Goal: Task Accomplishment & Management: Use online tool/utility

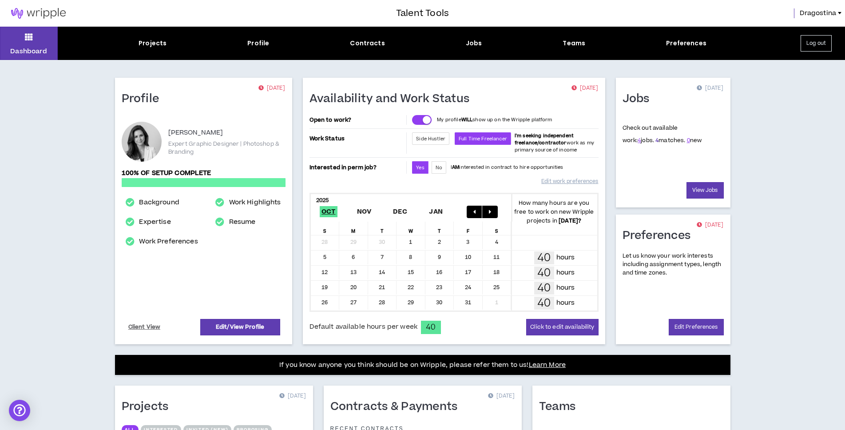
click at [656, 142] on link "4" at bounding box center [657, 140] width 3 height 8
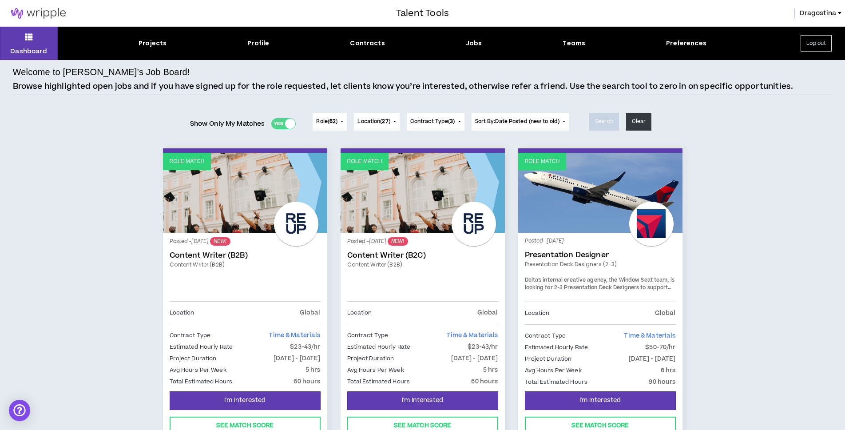
click at [283, 129] on label "Show Only My Matches Yes No" at bounding box center [243, 123] width 106 height 13
click at [464, 119] on button "Contract Type ( 3 )" at bounding box center [436, 122] width 58 height 18
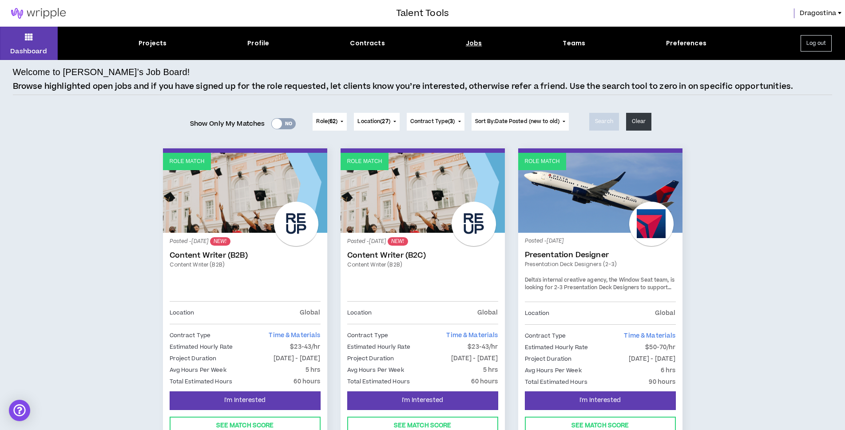
click at [375, 114] on button "Location ( 27 )" at bounding box center [376, 122] width 45 height 18
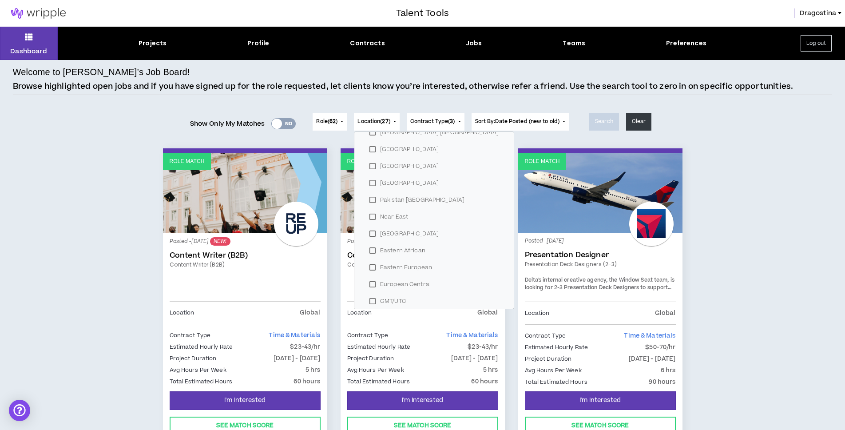
scroll to position [359, 0]
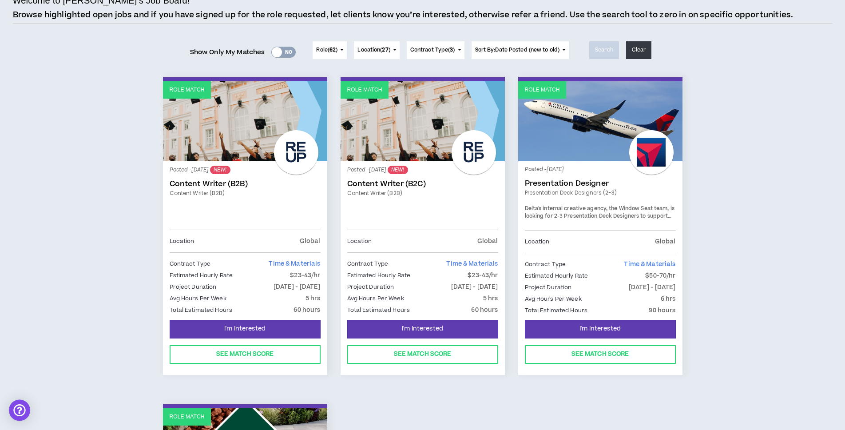
scroll to position [0, 0]
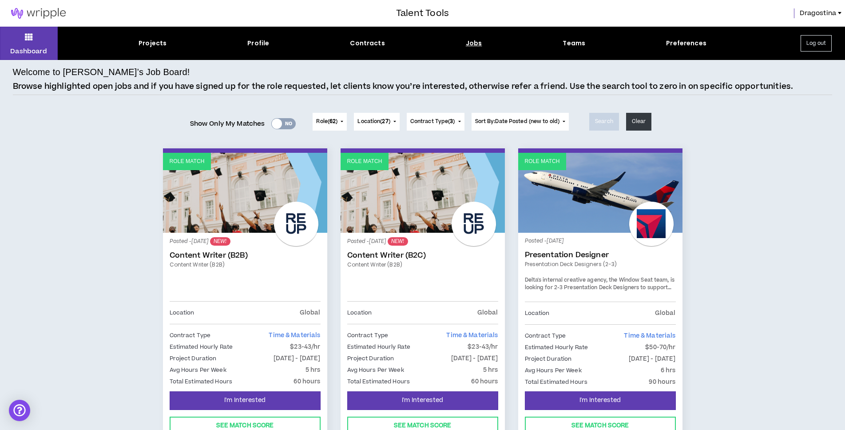
click at [336, 123] on span "Role ( 62 )" at bounding box center [326, 122] width 21 height 8
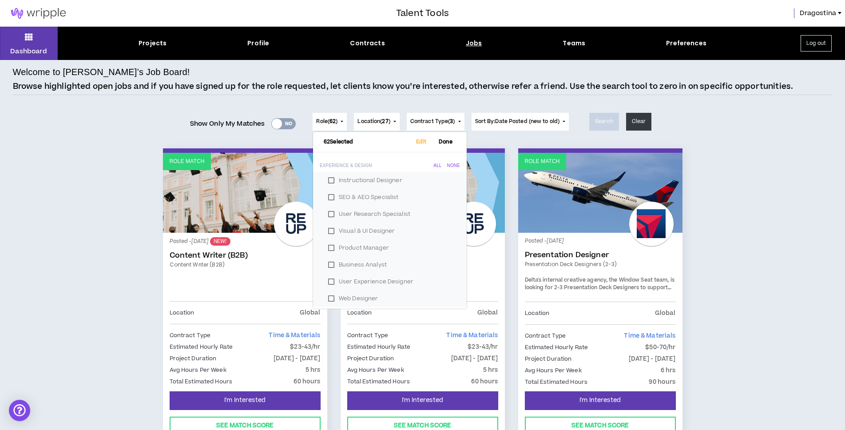
click at [8, 117] on div "Welcome to [PERSON_NAME]’s Job Board! Browse highlighted open jobs and if you h…" at bounding box center [422, 434] width 845 height 748
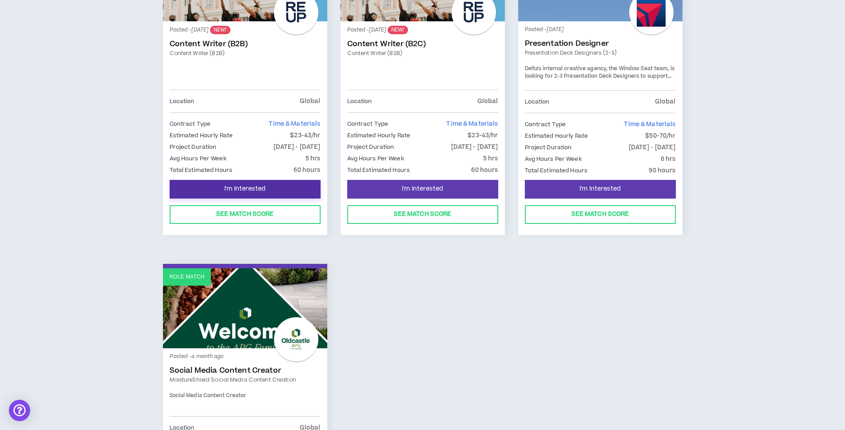
scroll to position [378, 0]
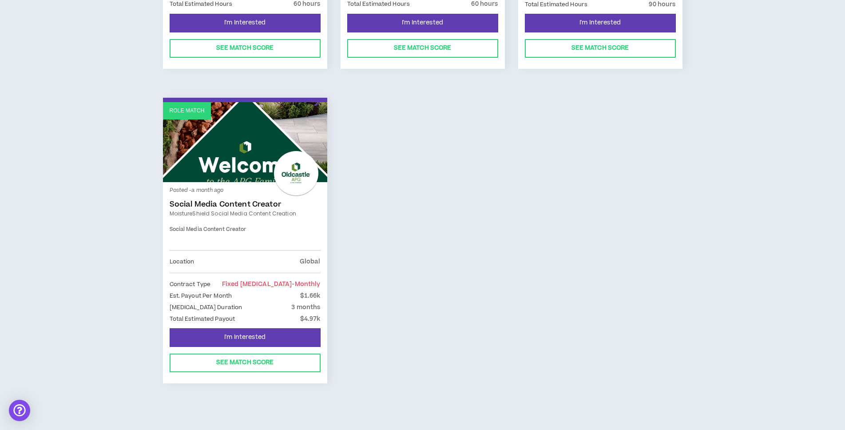
click at [240, 208] on link "Social Media Content Creator" at bounding box center [245, 204] width 151 height 9
